Goal: Information Seeking & Learning: Learn about a topic

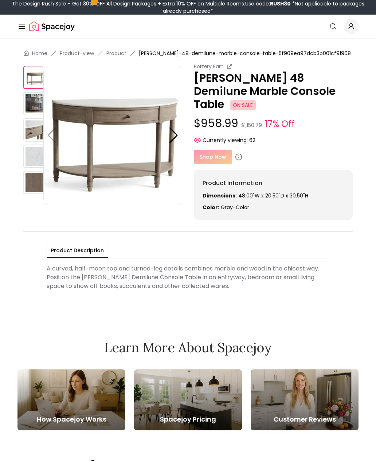
click at [211, 150] on div "Shop Now" at bounding box center [273, 157] width 159 height 15
click at [214, 150] on div "Shop Now" at bounding box center [273, 157] width 159 height 15
click at [216, 150] on div "Shop Now" at bounding box center [273, 157] width 159 height 15
click at [207, 150] on div "Shop Now" at bounding box center [273, 157] width 159 height 15
click at [286, 132] on div "Pottery Barn Alexandra 48 Demilune Marble Console Table ON SALE $958.99 $1,150.…" at bounding box center [273, 141] width 159 height 157
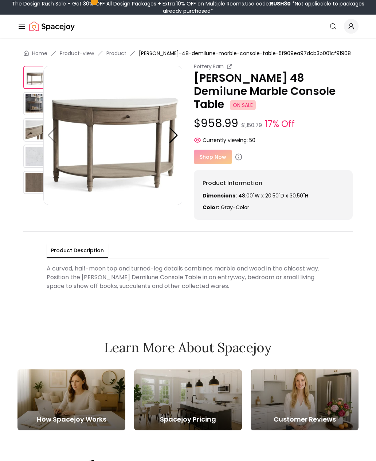
click at [215, 150] on div "Shop Now" at bounding box center [273, 157] width 159 height 15
click at [241, 154] on circle at bounding box center [239, 157] width 6 height 6
click at [218, 150] on div "Shop Now" at bounding box center [273, 157] width 159 height 15
click at [353, 25] on icon "Global" at bounding box center [351, 26] width 7 height 7
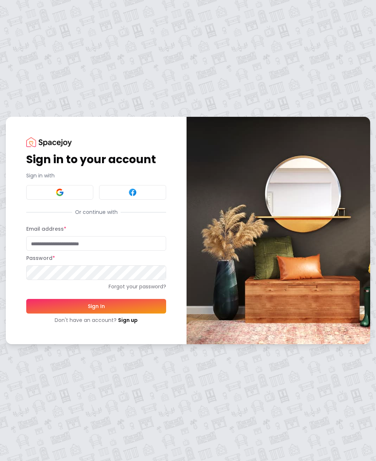
click at [354, 67] on div "Sign in to your account Sign in with Or continue with Email address * Password …" at bounding box center [188, 230] width 376 height 461
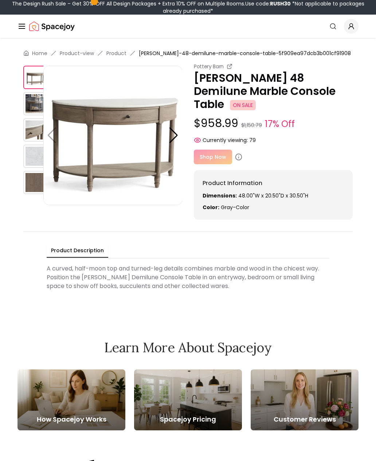
click at [211, 150] on div "Shop Now" at bounding box center [273, 157] width 159 height 15
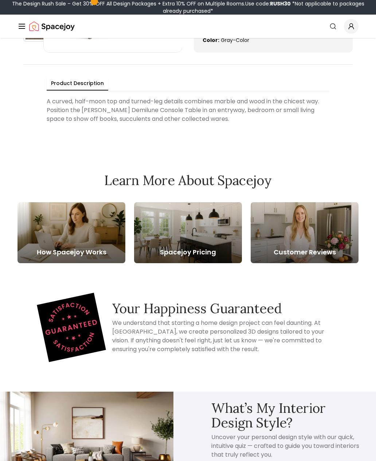
scroll to position [167, 0]
click at [53, 219] on div at bounding box center [72, 232] width 108 height 61
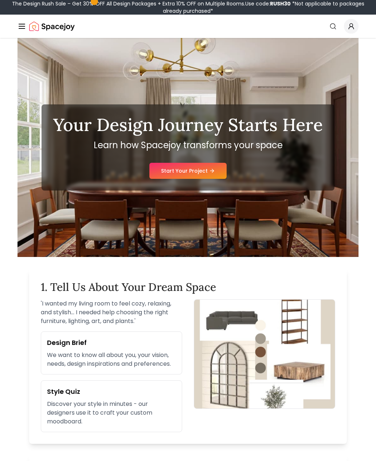
click at [23, 23] on icon "Global" at bounding box center [22, 26] width 9 height 9
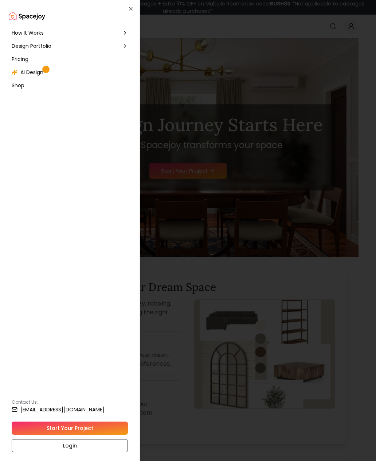
click at [22, 56] on span "Pricing" at bounding box center [20, 58] width 17 height 7
